Goal: Entertainment & Leisure: Consume media (video, audio)

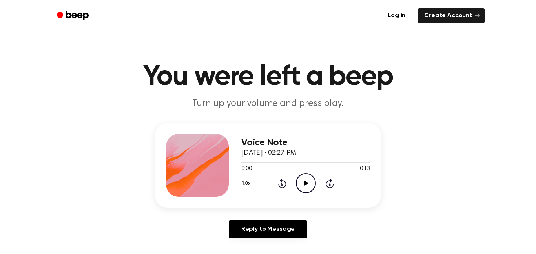
click at [198, 76] on h1 "You were left a beep" at bounding box center [267, 77] width 401 height 28
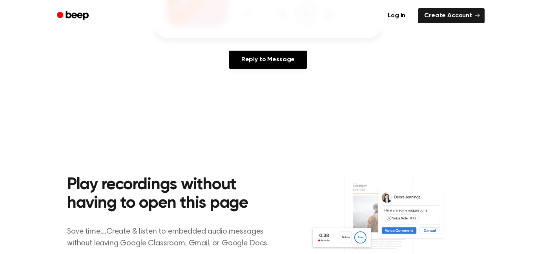
scroll to position [54, 0]
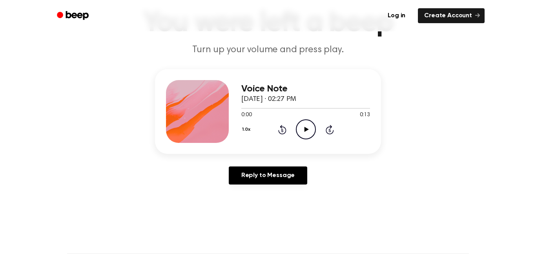
click at [309, 123] on icon "Play Audio" at bounding box center [306, 129] width 20 height 20
click at [309, 123] on icon "Pause Audio" at bounding box center [306, 129] width 20 height 20
click at [309, 123] on icon "Play Audio" at bounding box center [306, 129] width 20 height 20
click at [200, 91] on div at bounding box center [197, 111] width 63 height 63
click at [301, 131] on icon "Play Audio" at bounding box center [306, 129] width 20 height 20
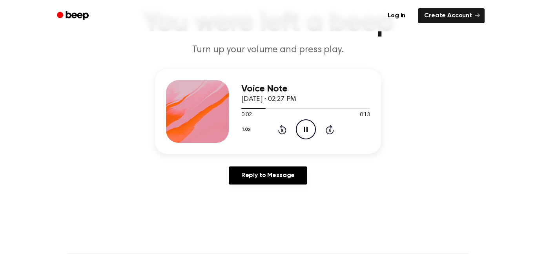
click at [301, 131] on icon "Pause Audio" at bounding box center [306, 129] width 20 height 20
click at [278, 126] on icon "Rewind 5 seconds" at bounding box center [282, 129] width 9 height 10
click at [303, 129] on icon "Play Audio" at bounding box center [306, 129] width 20 height 20
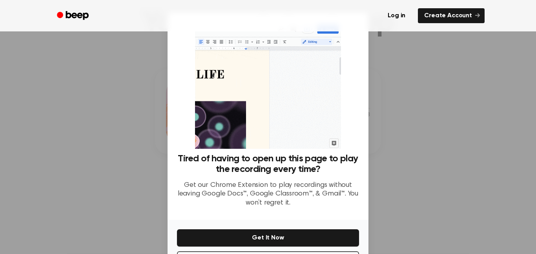
scroll to position [32, 0]
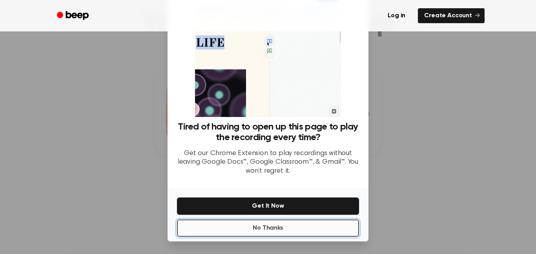
click at [284, 230] on button "No Thanks" at bounding box center [268, 227] width 182 height 17
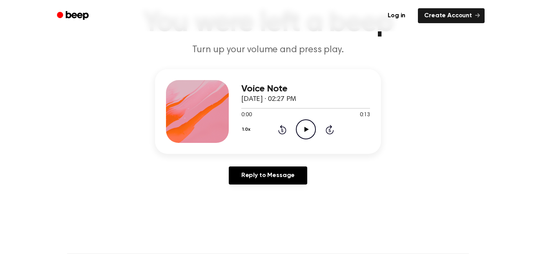
click at [304, 127] on icon at bounding box center [306, 129] width 4 height 5
click at [283, 129] on icon "Rewind 5 seconds" at bounding box center [282, 129] width 9 height 10
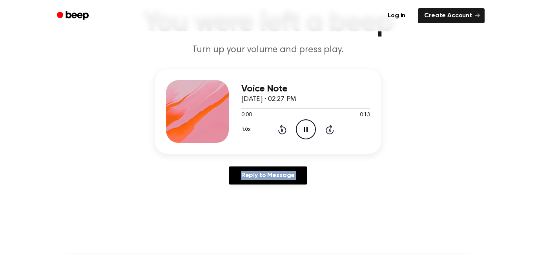
click at [283, 129] on icon "Rewind 5 seconds" at bounding box center [282, 129] width 9 height 10
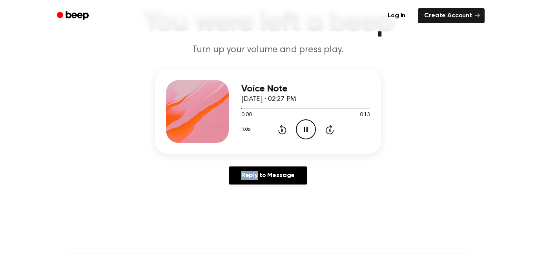
click at [283, 129] on icon "Rewind 5 seconds" at bounding box center [282, 129] width 9 height 10
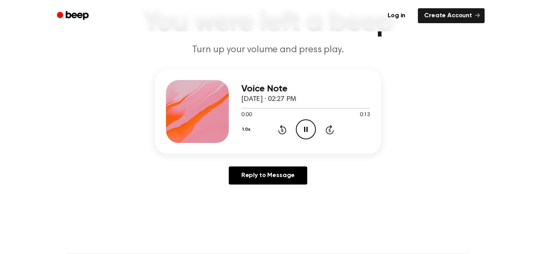
click at [283, 129] on icon "Rewind 5 seconds" at bounding box center [282, 129] width 9 height 10
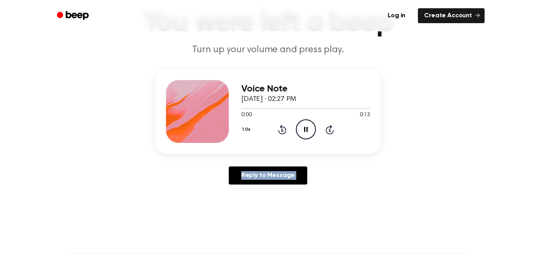
click at [283, 129] on icon "Rewind 5 seconds" at bounding box center [282, 129] width 9 height 10
